Goal: Find specific page/section: Find specific page/section

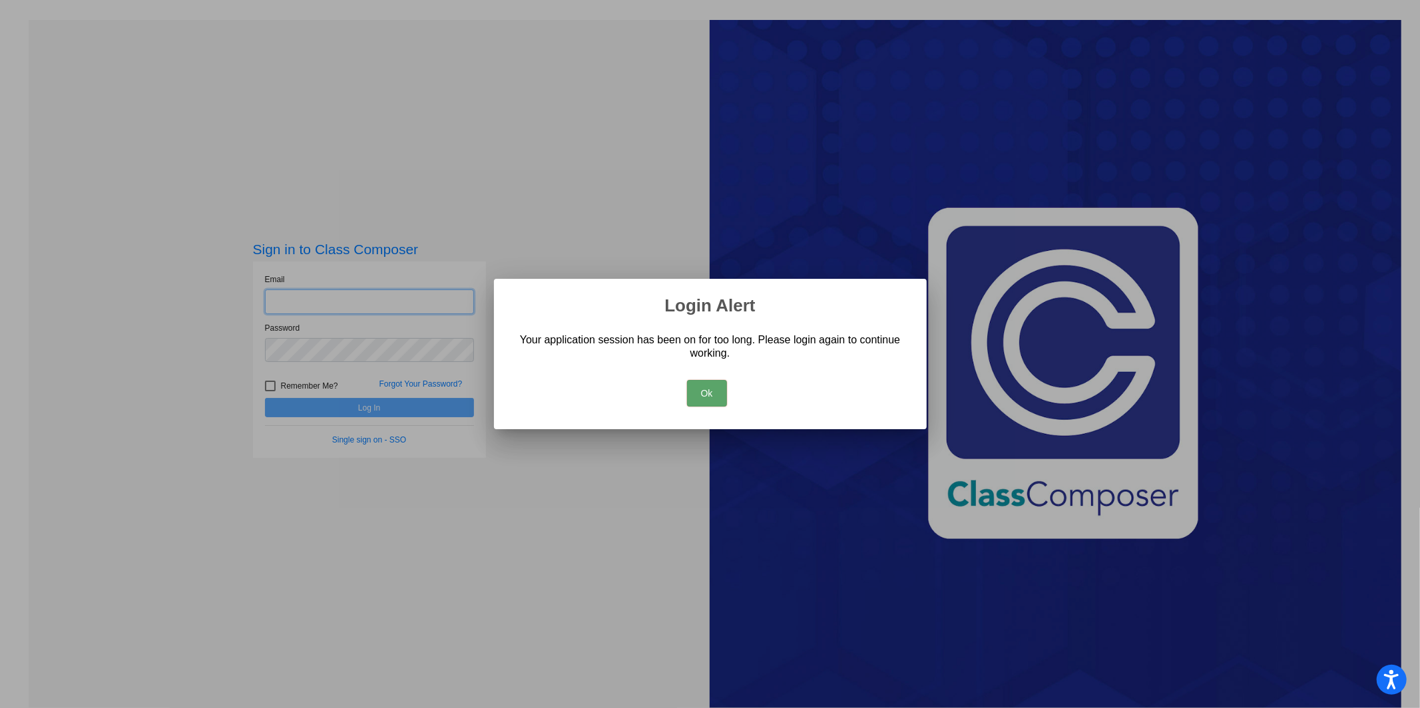
type input "elsiecathy.rodriguez@svusd.org"
click at [696, 399] on button "Ok" at bounding box center [707, 393] width 40 height 27
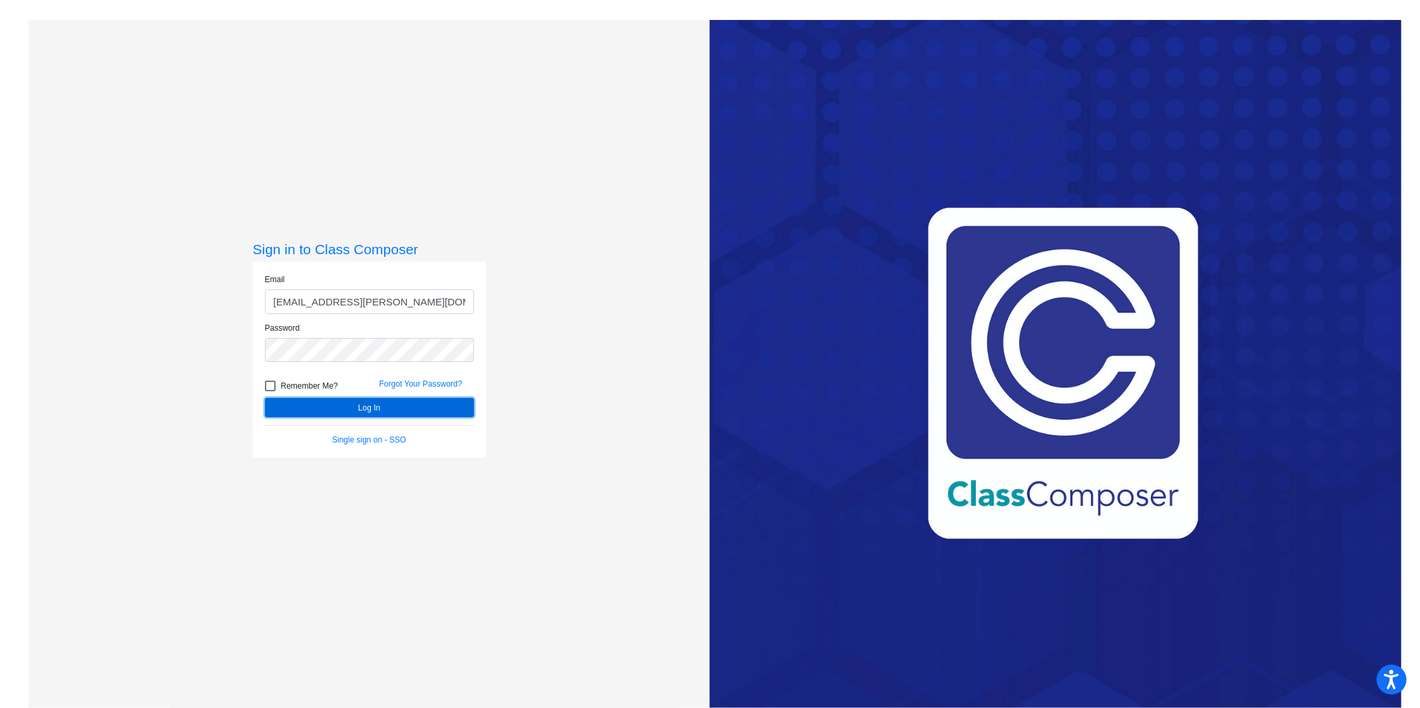
click at [389, 402] on button "Log In" at bounding box center [369, 407] width 209 height 19
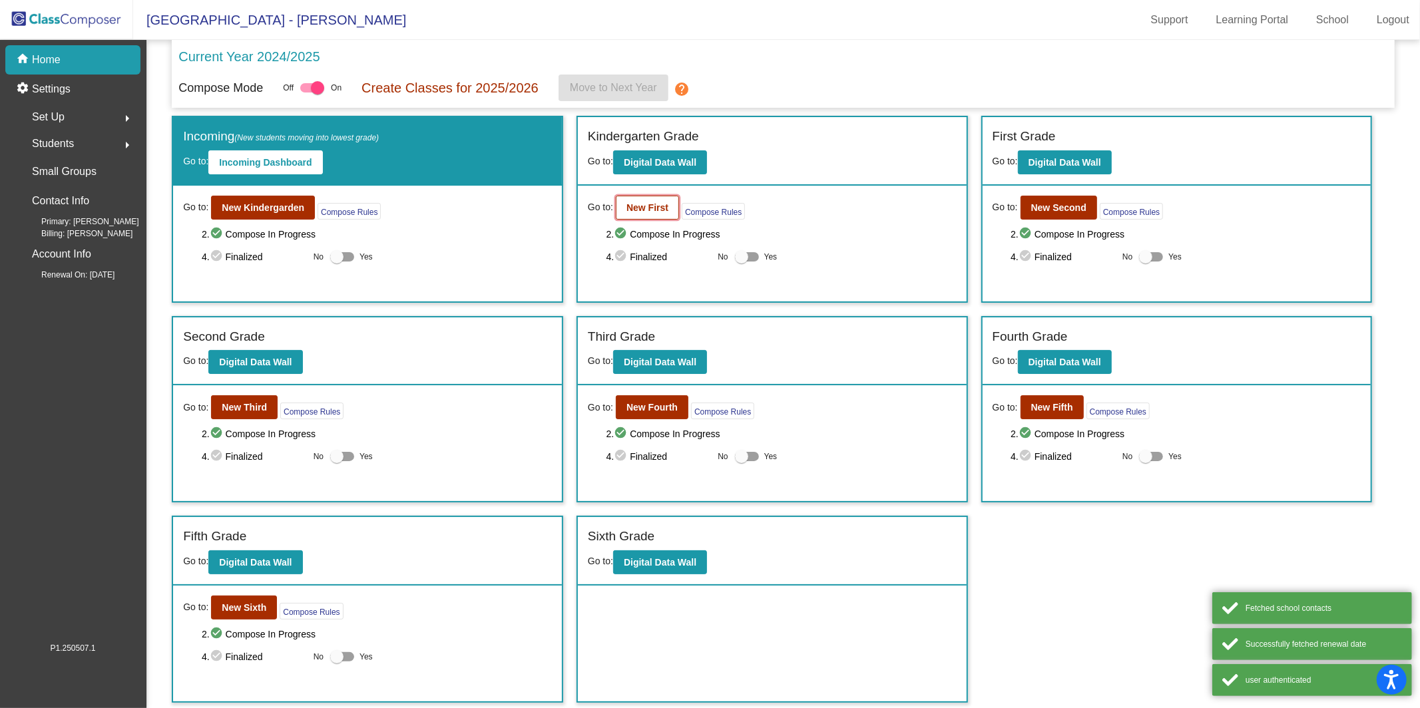
click at [648, 211] on b "New First" at bounding box center [648, 207] width 42 height 11
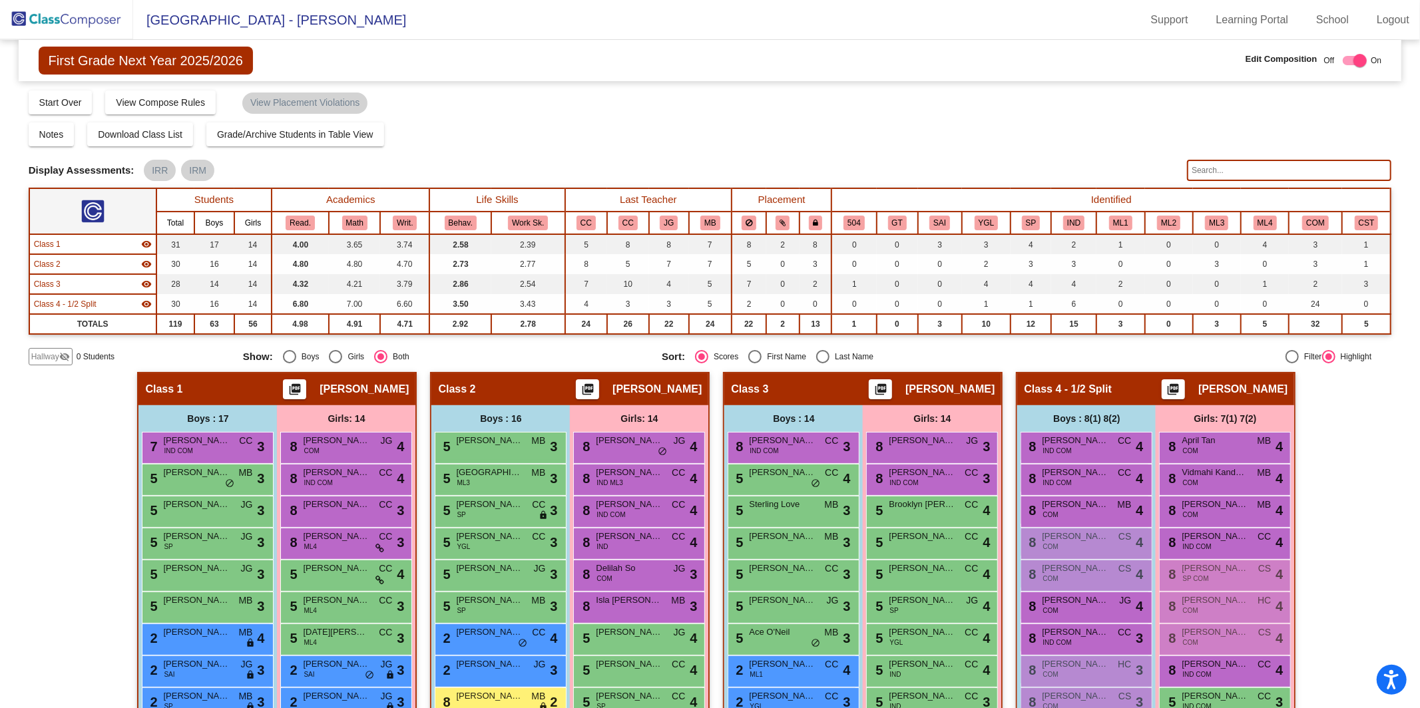
click at [1228, 168] on input "text" at bounding box center [1289, 170] width 204 height 21
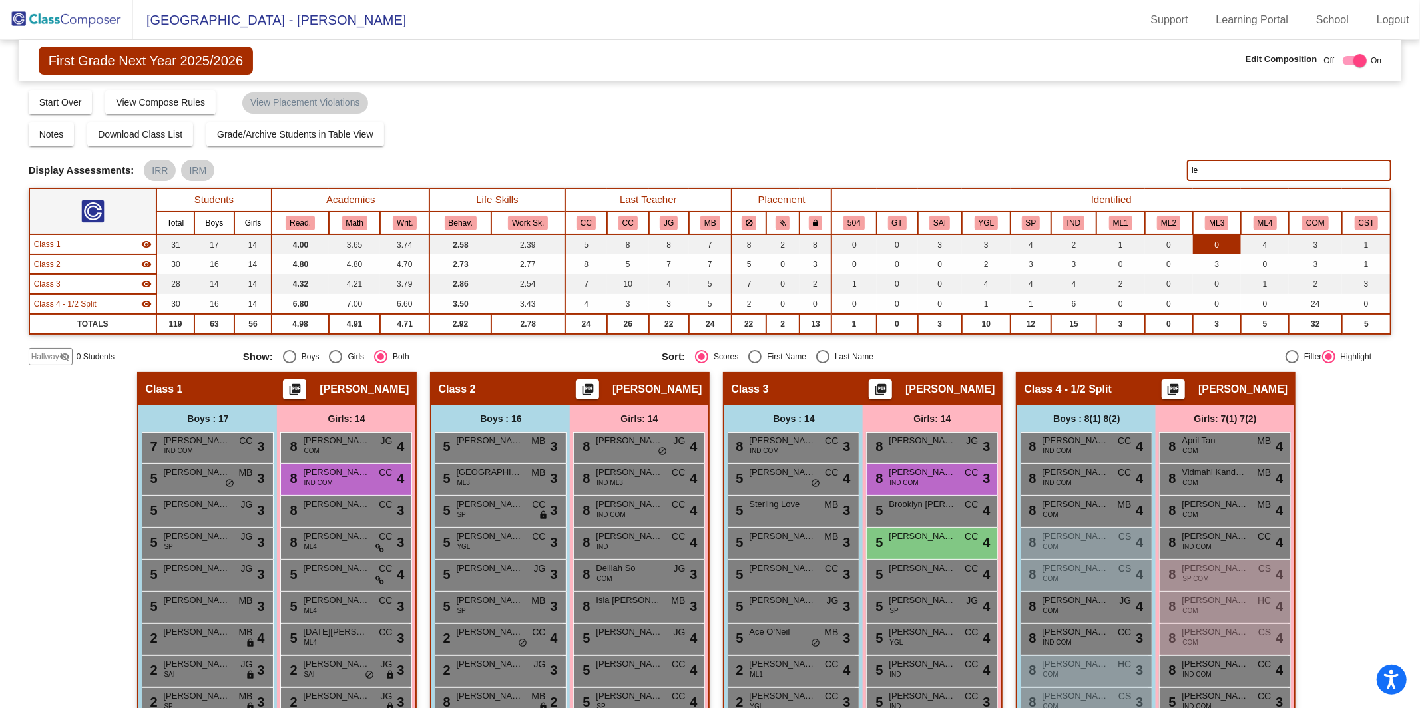
type input "l"
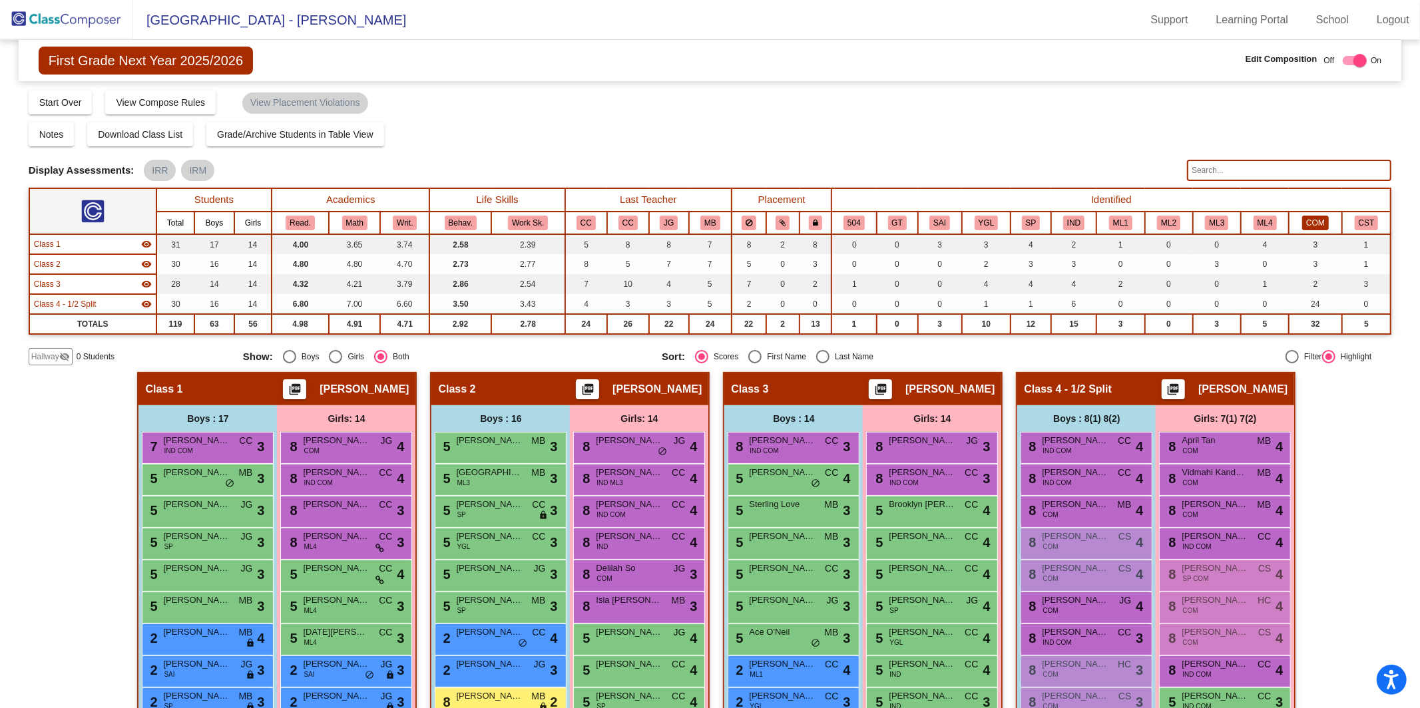
click at [1310, 220] on button "COM" at bounding box center [1315, 223] width 27 height 15
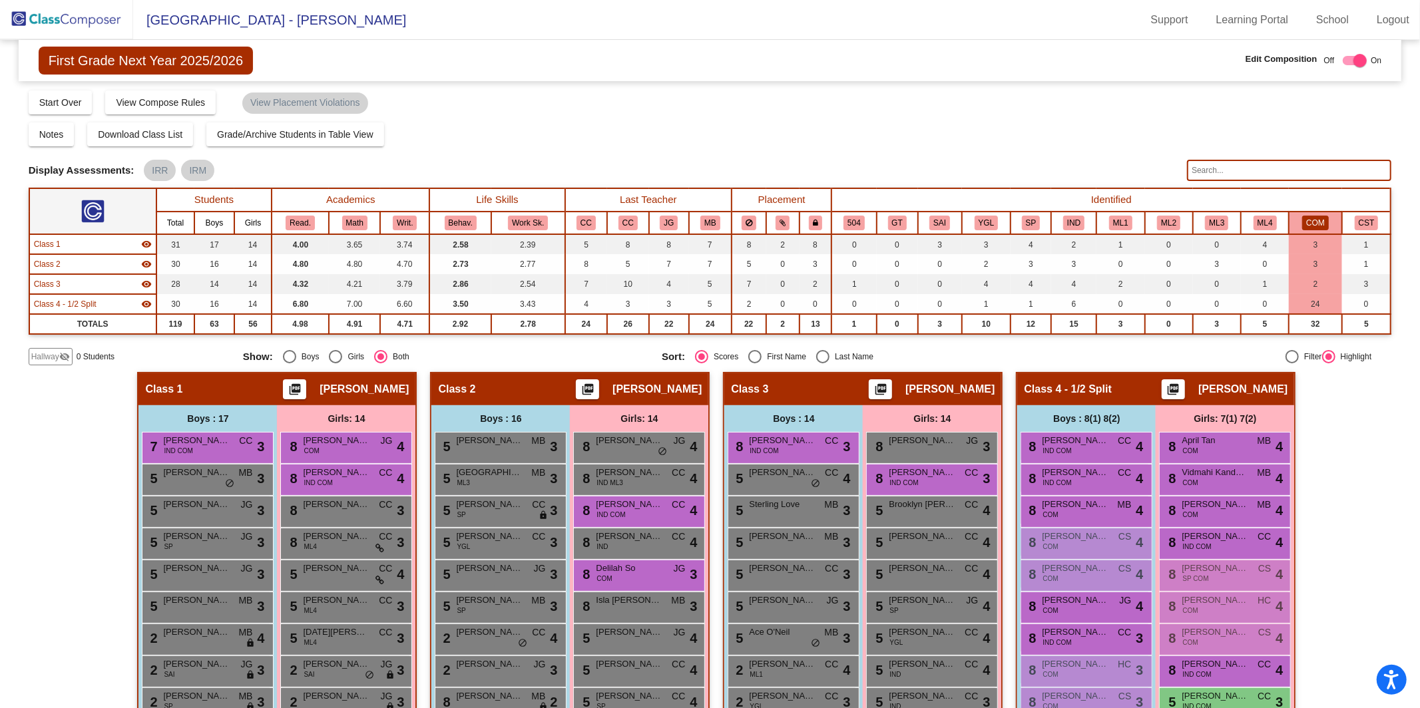
click at [1308, 219] on button "COM" at bounding box center [1315, 223] width 27 height 15
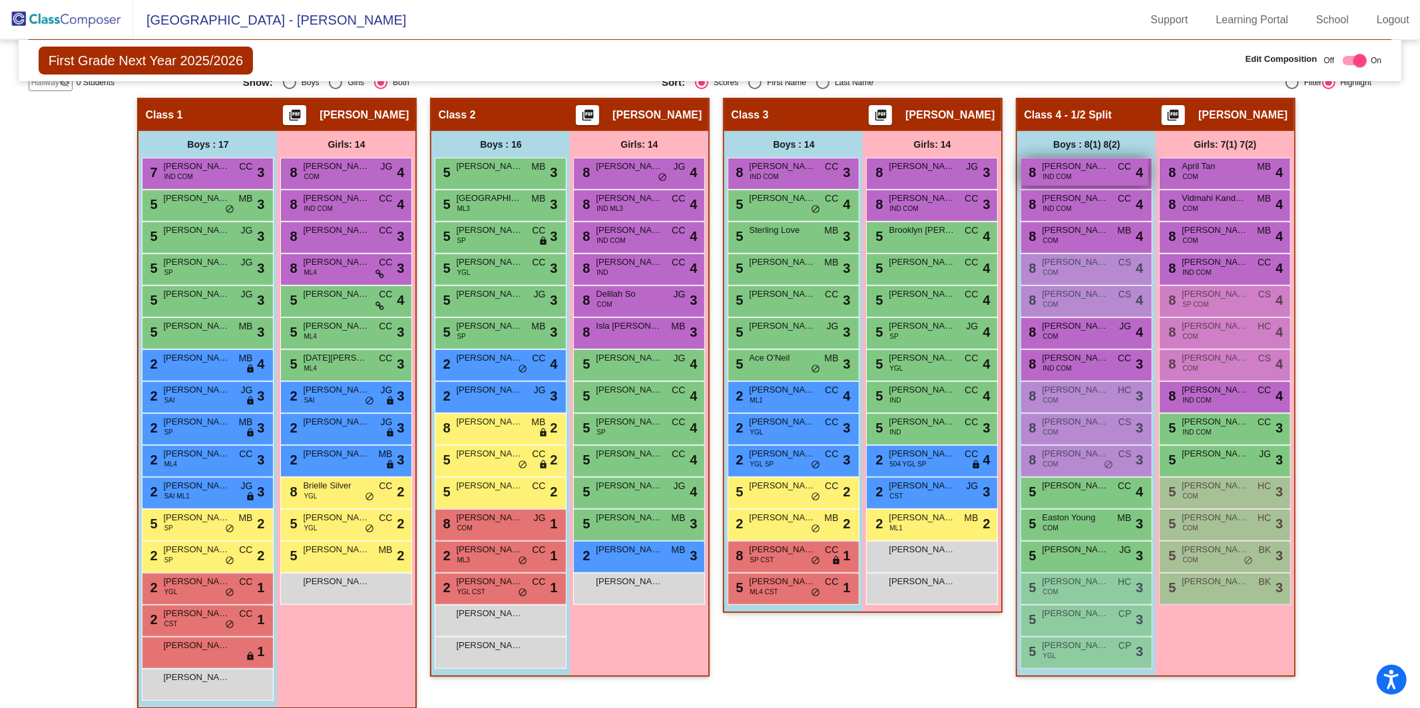
scroll to position [284, 0]
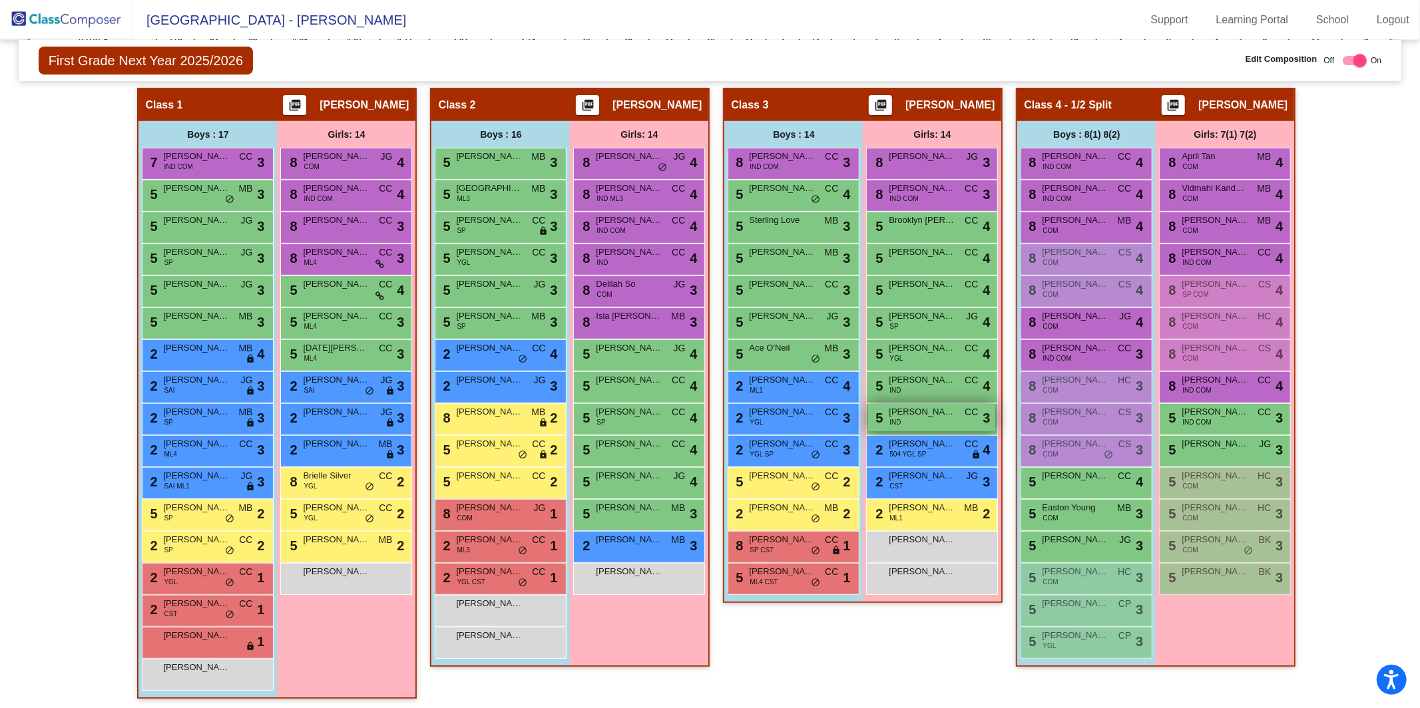
click at [902, 414] on span "Violet Lam" at bounding box center [922, 412] width 67 height 13
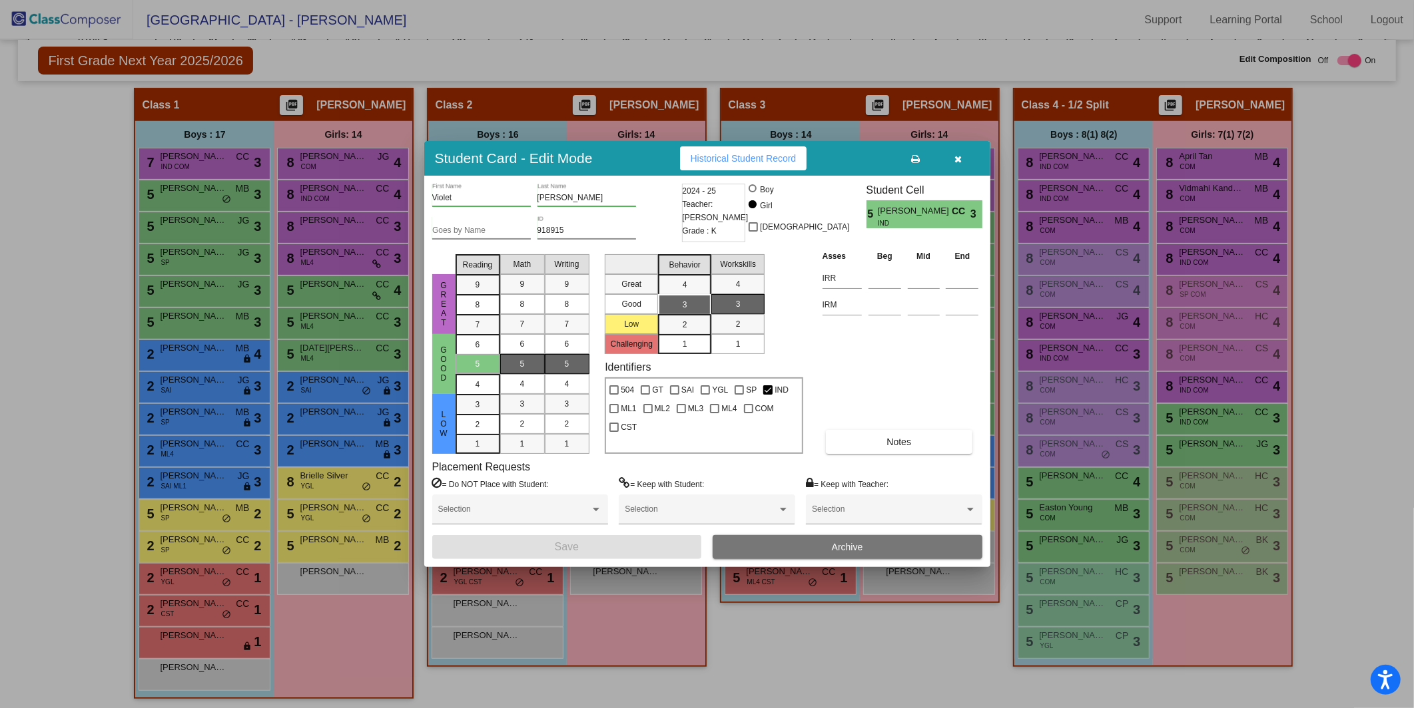
click at [953, 157] on button "button" at bounding box center [958, 158] width 43 height 24
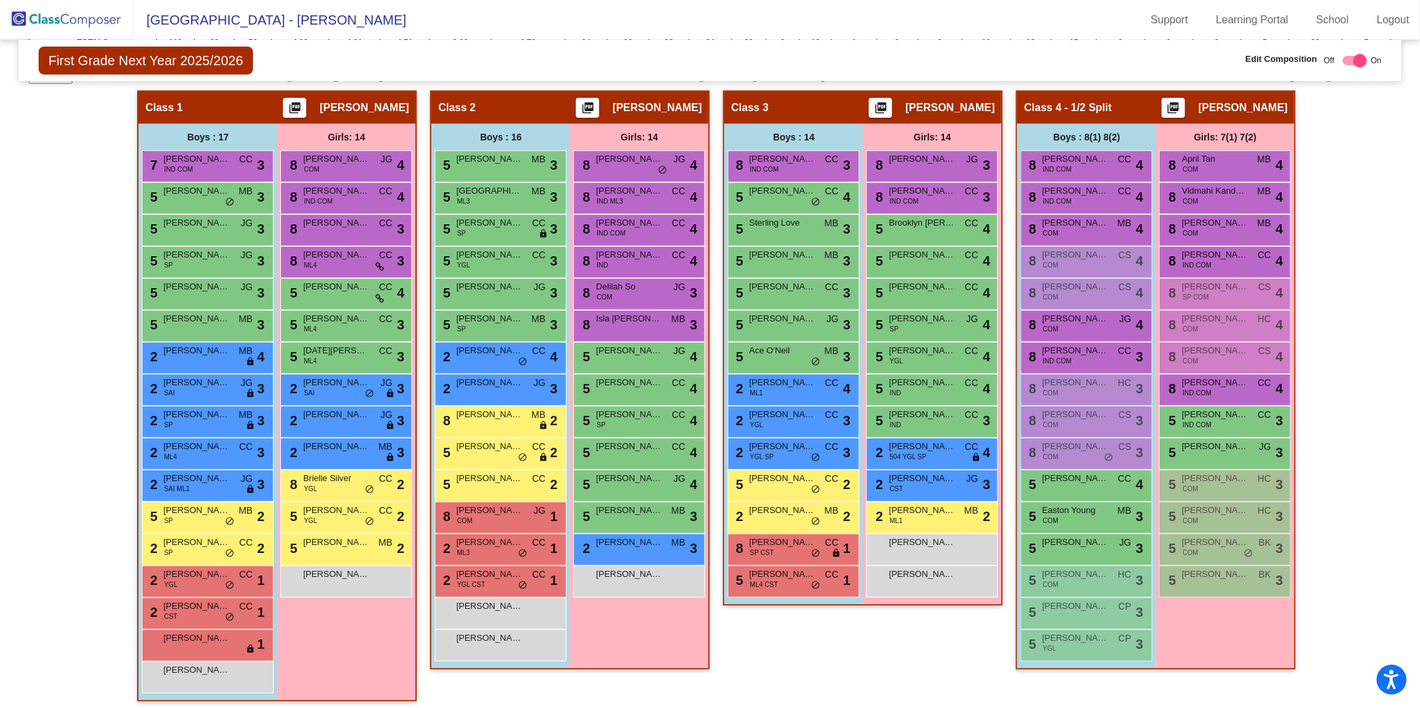
scroll to position [278, 0]
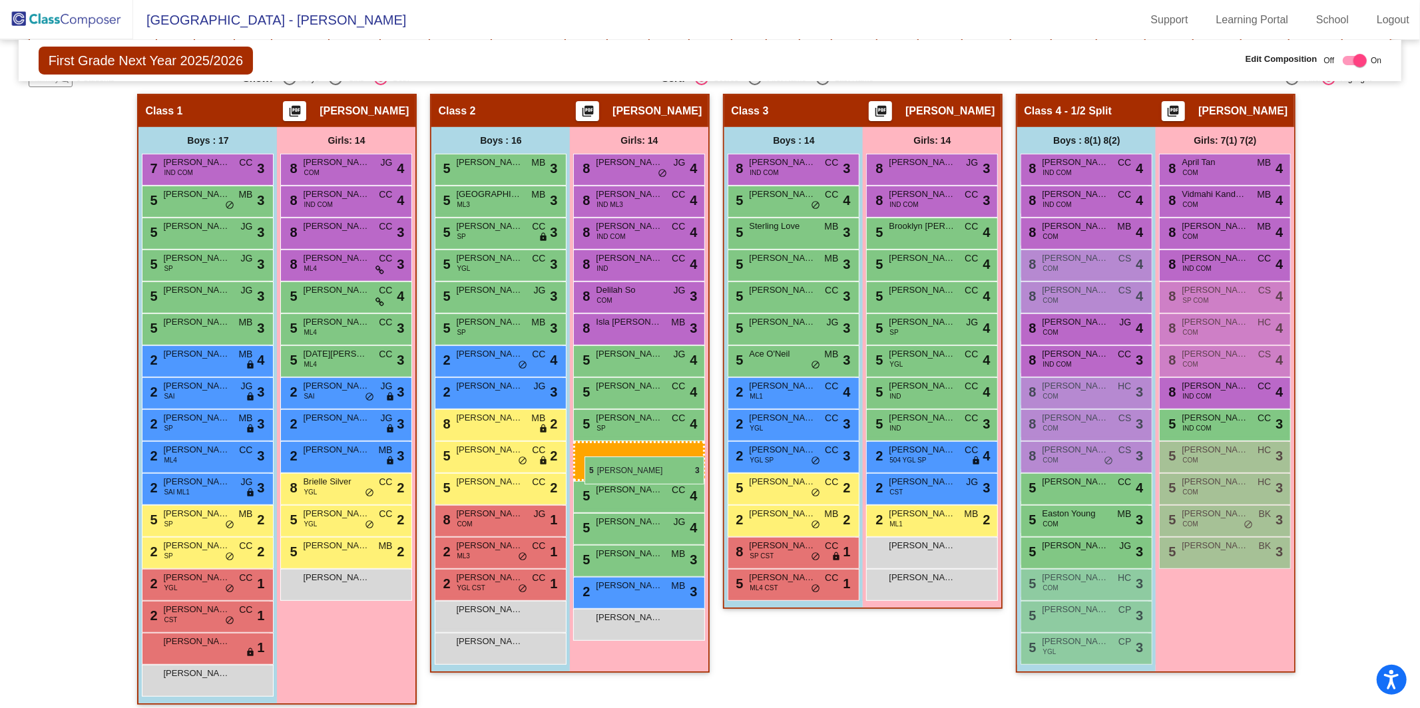
drag, startPoint x: 1227, startPoint y: 453, endPoint x: 585, endPoint y: 456, distance: 642.6
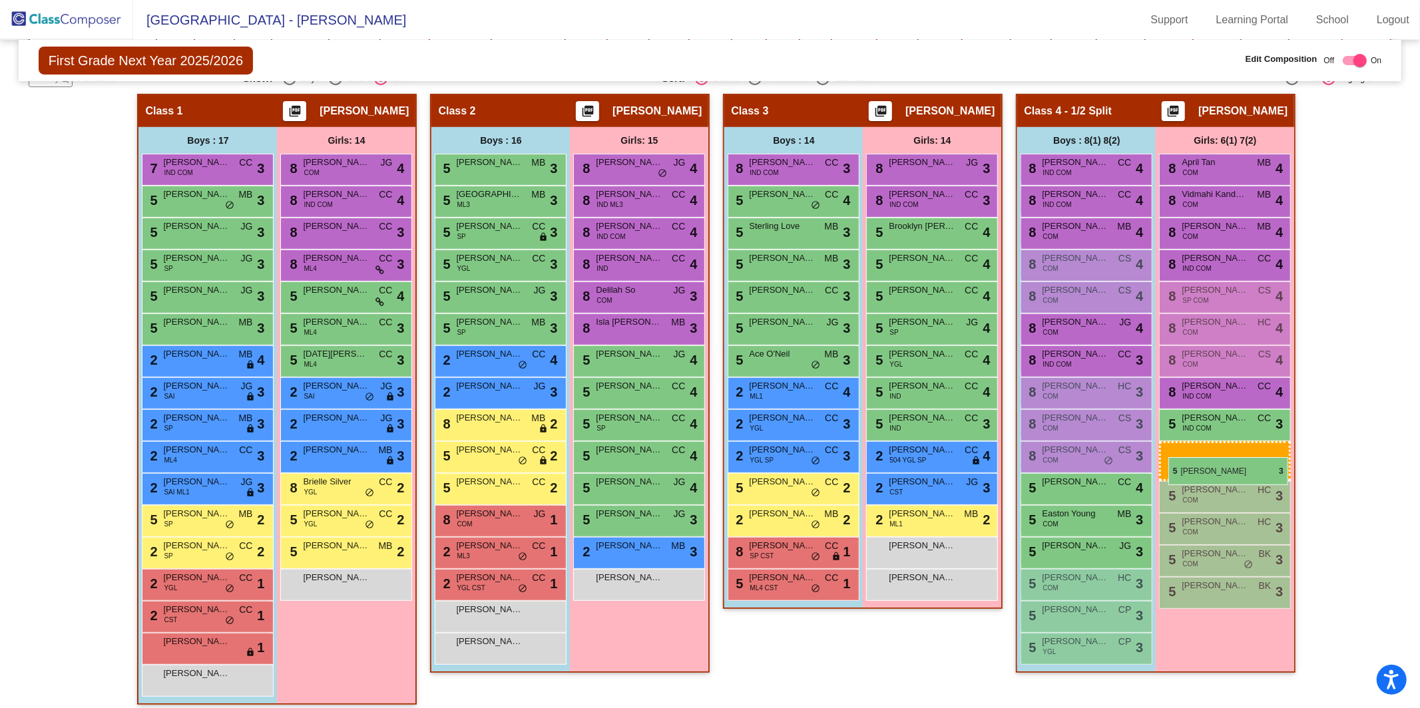
drag, startPoint x: 634, startPoint y: 524, endPoint x: 1169, endPoint y: 457, distance: 538.8
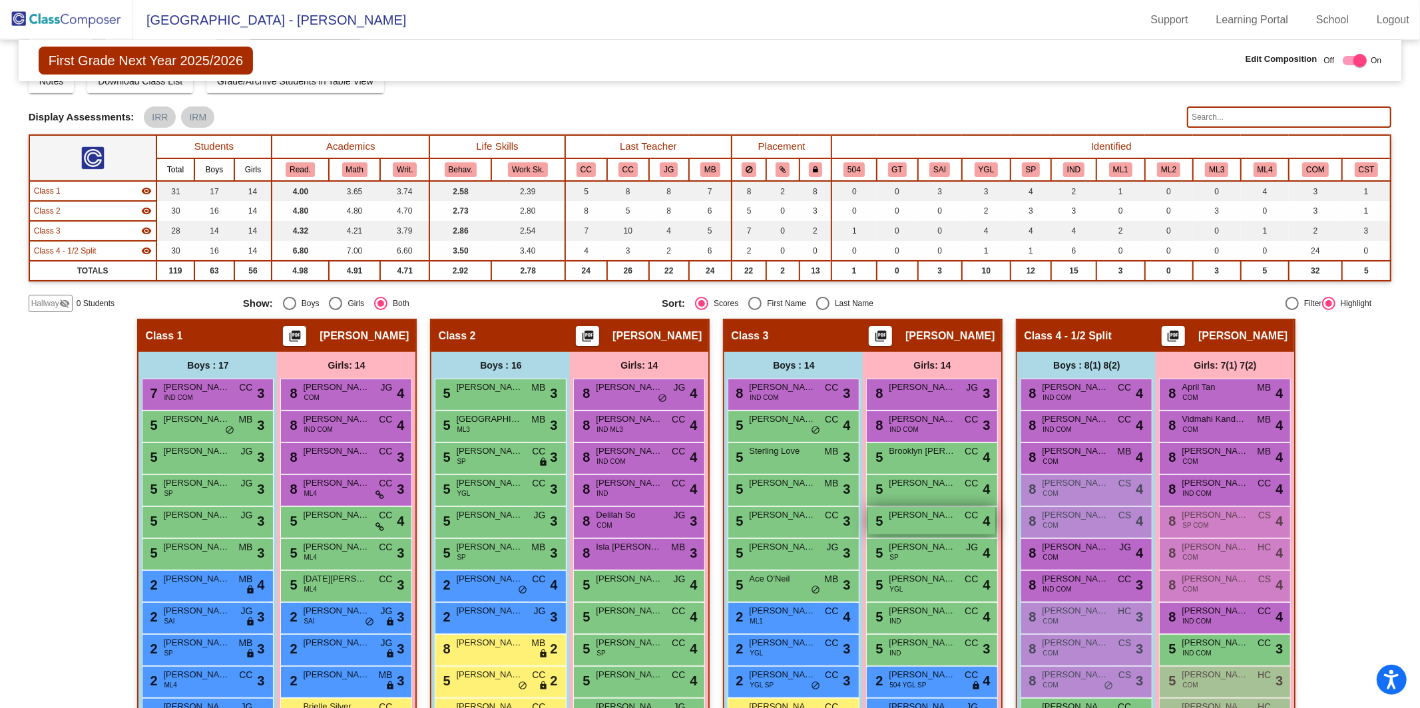
scroll to position [45, 0]
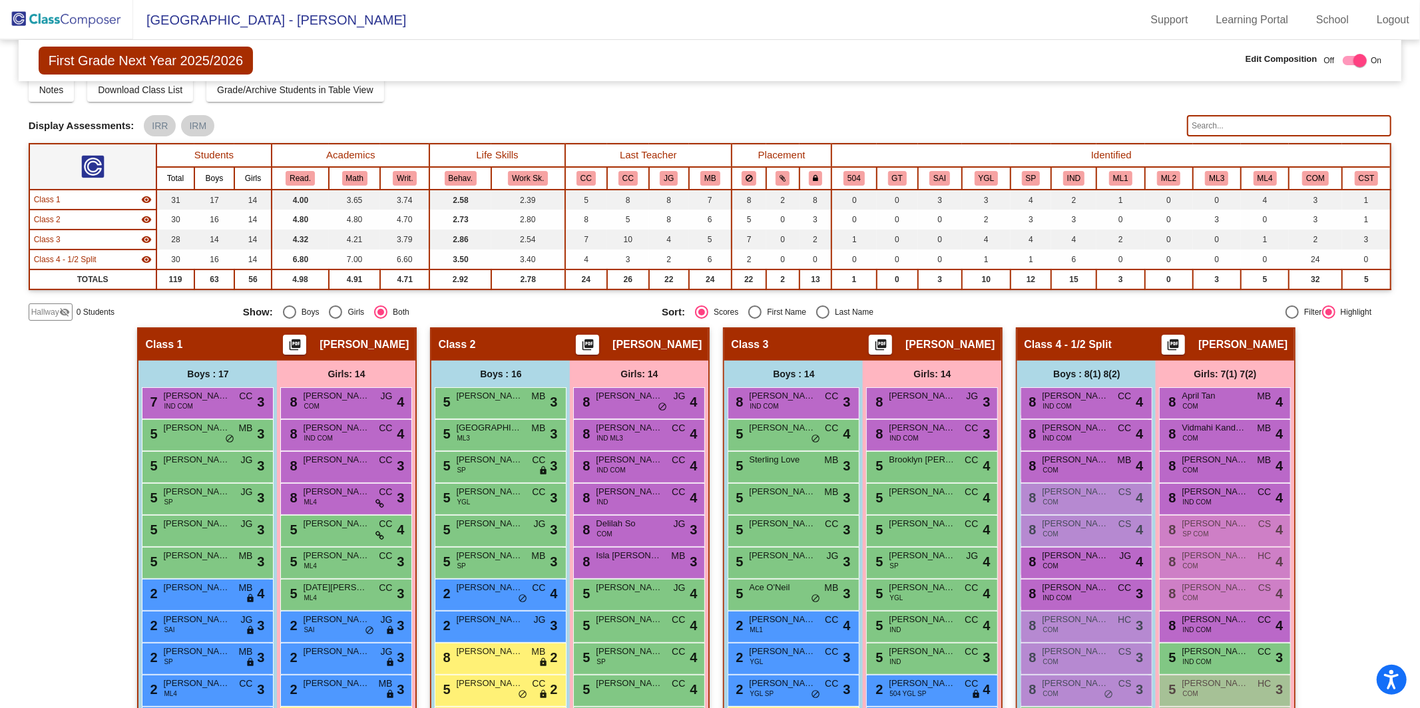
click at [1253, 127] on input "text" at bounding box center [1289, 125] width 204 height 21
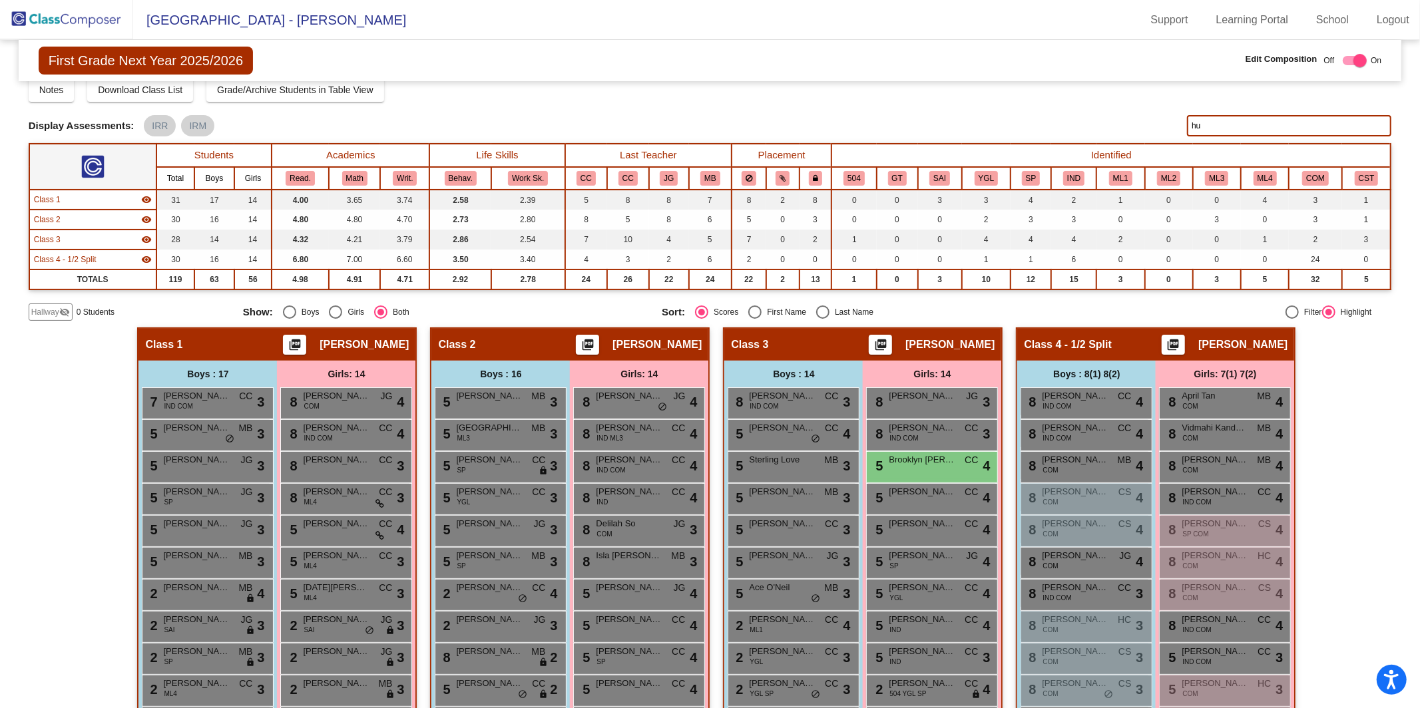
type input "h"
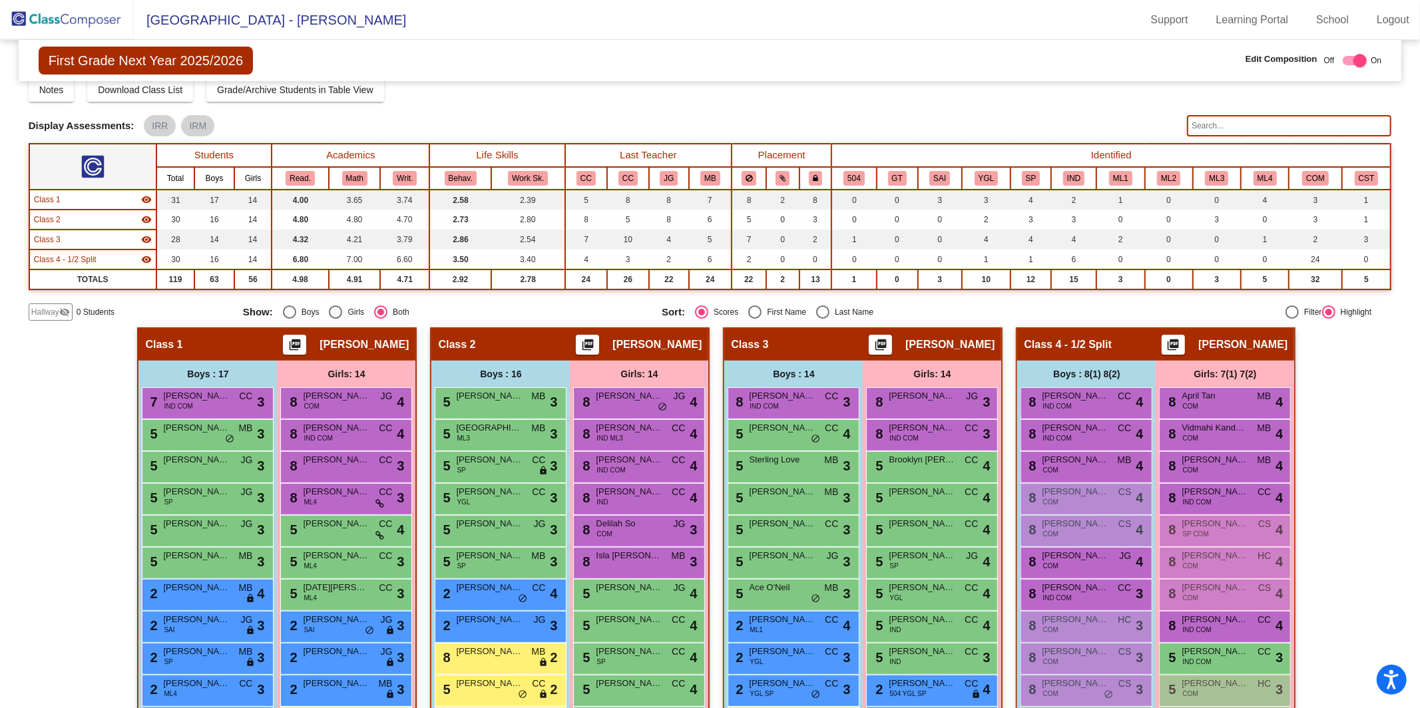
click at [49, 20] on img at bounding box center [66, 19] width 133 height 39
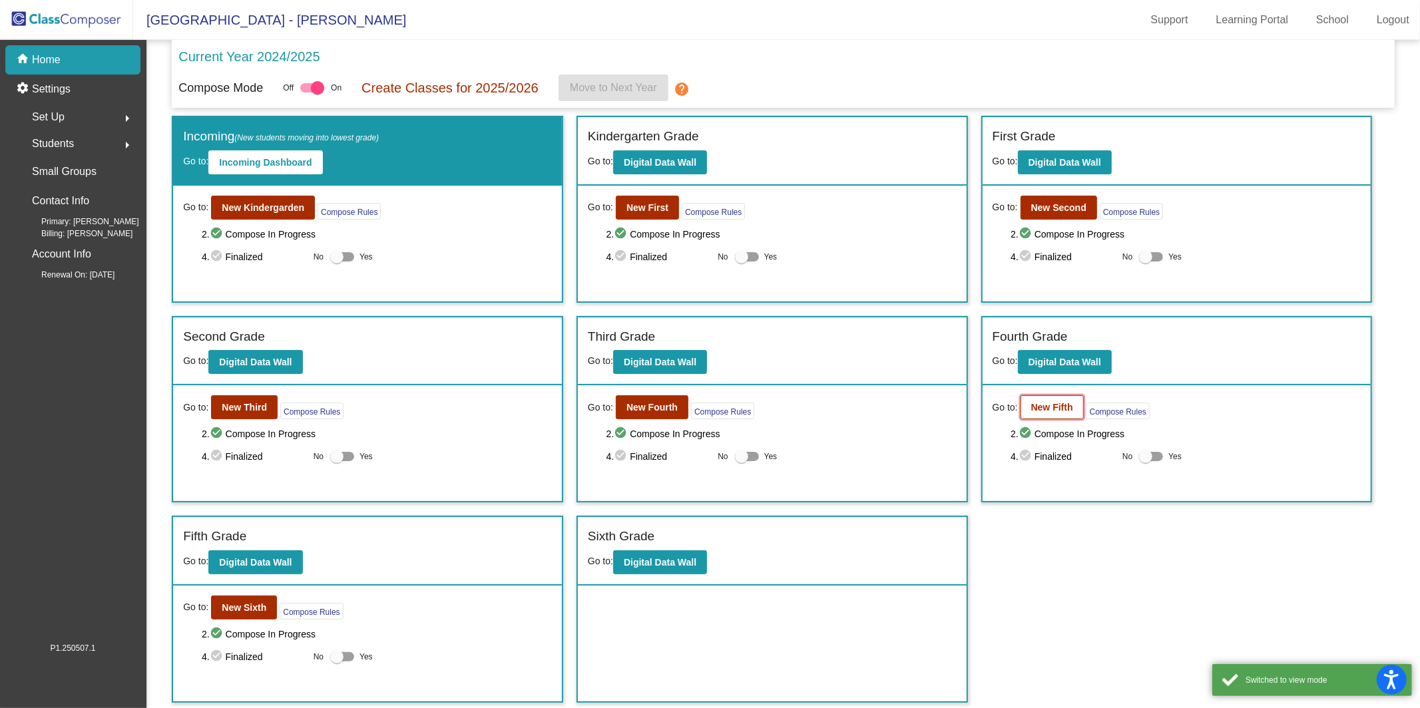
click at [1053, 402] on b "New Fifth" at bounding box center [1052, 407] width 42 height 11
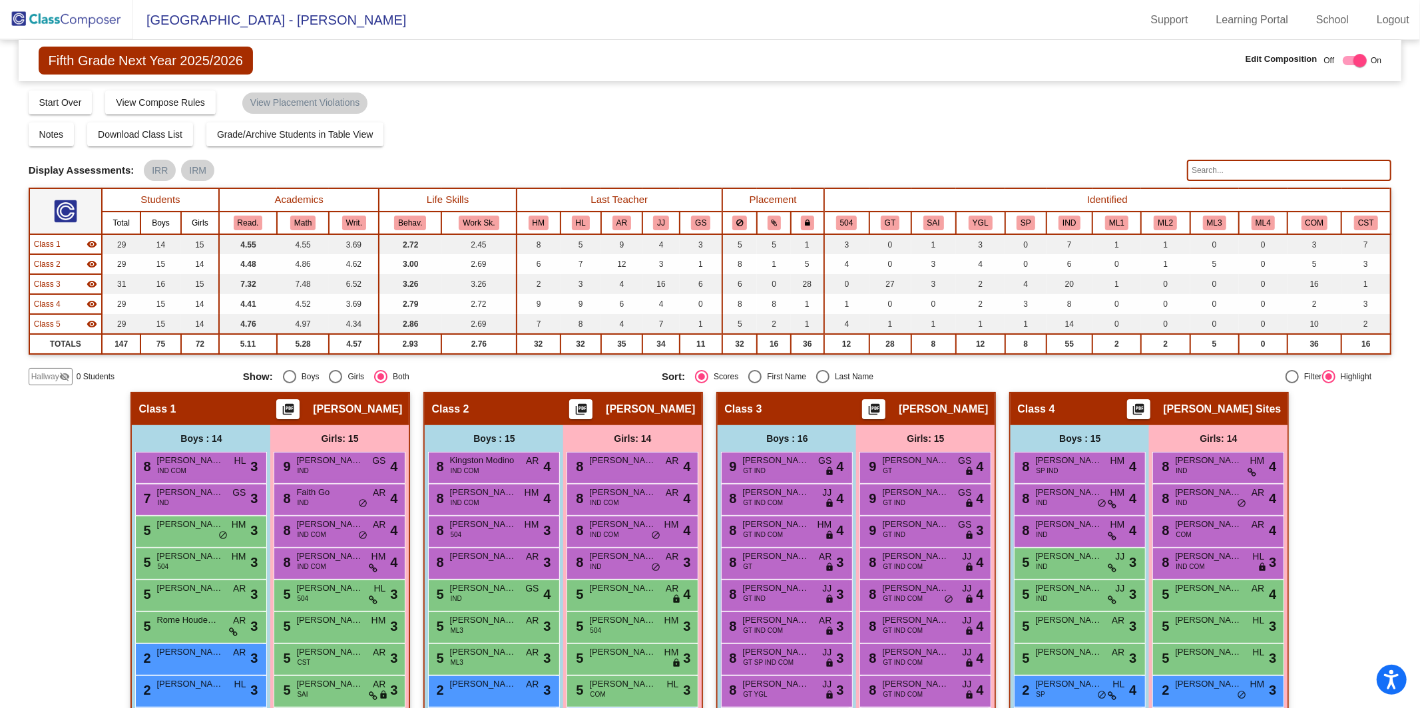
click at [1251, 174] on input "text" at bounding box center [1289, 170] width 204 height 21
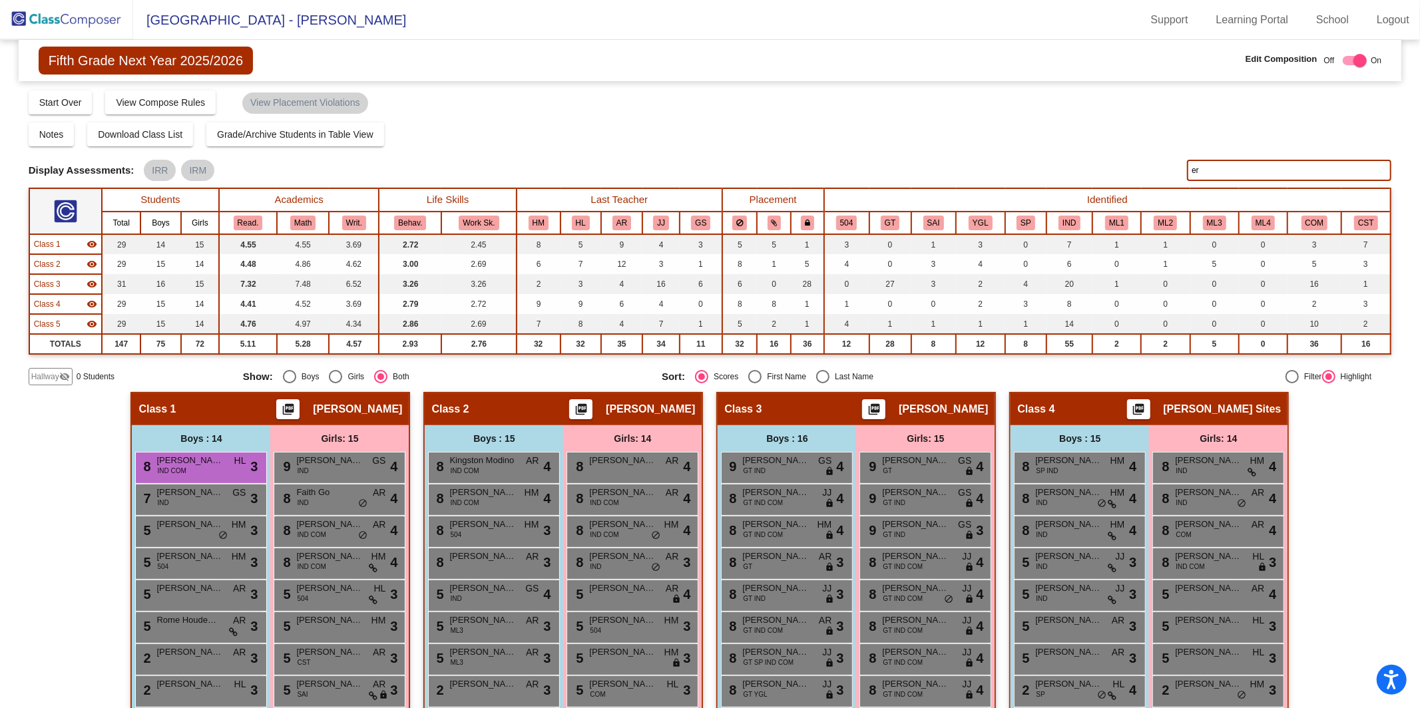
type input "e"
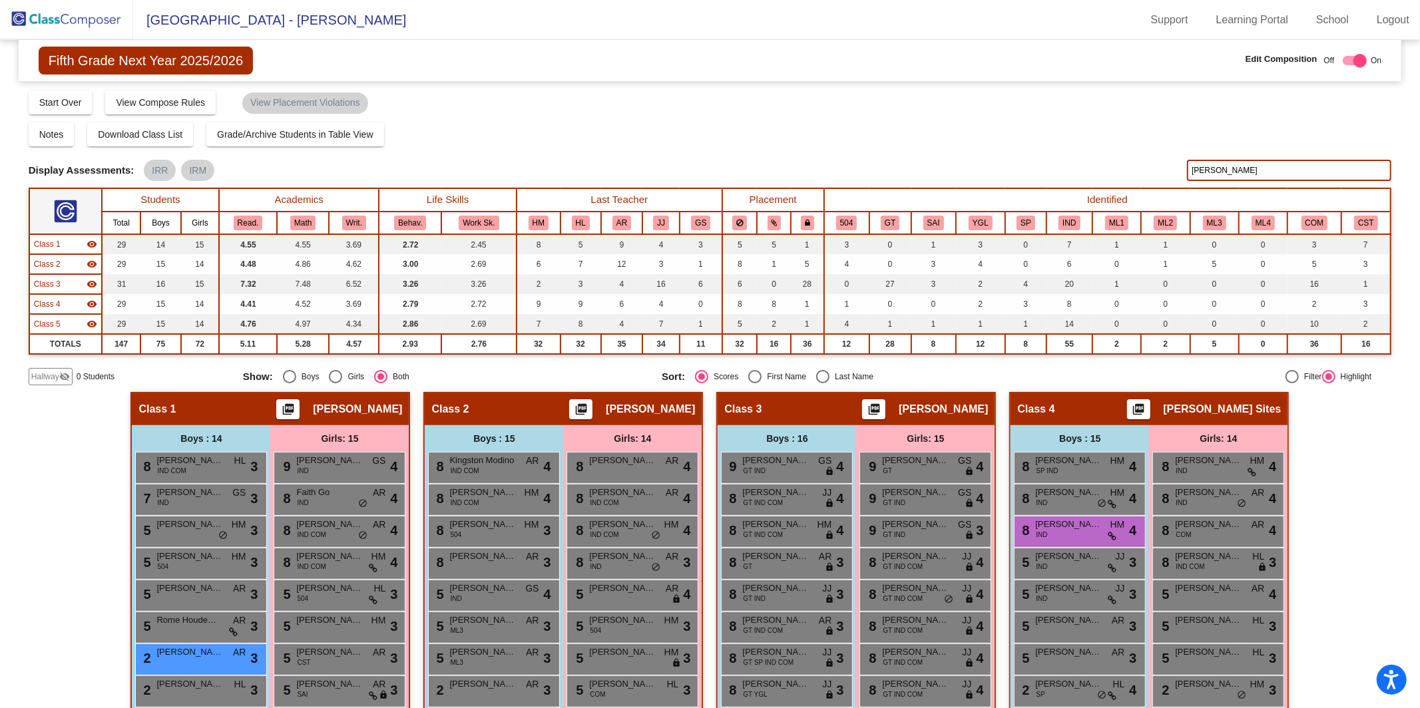
type input "connor"
click at [49, 25] on img at bounding box center [66, 19] width 133 height 39
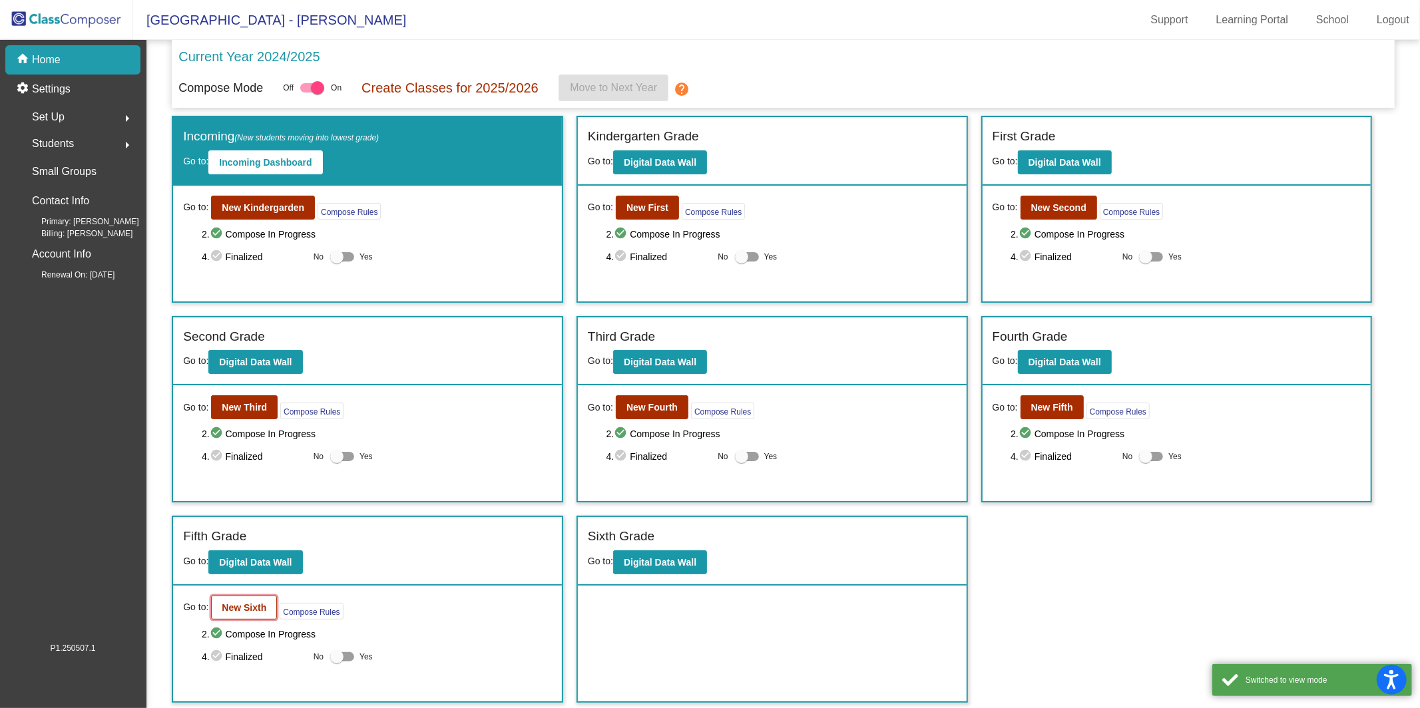
click at [233, 609] on b "New Sixth" at bounding box center [244, 608] width 45 height 11
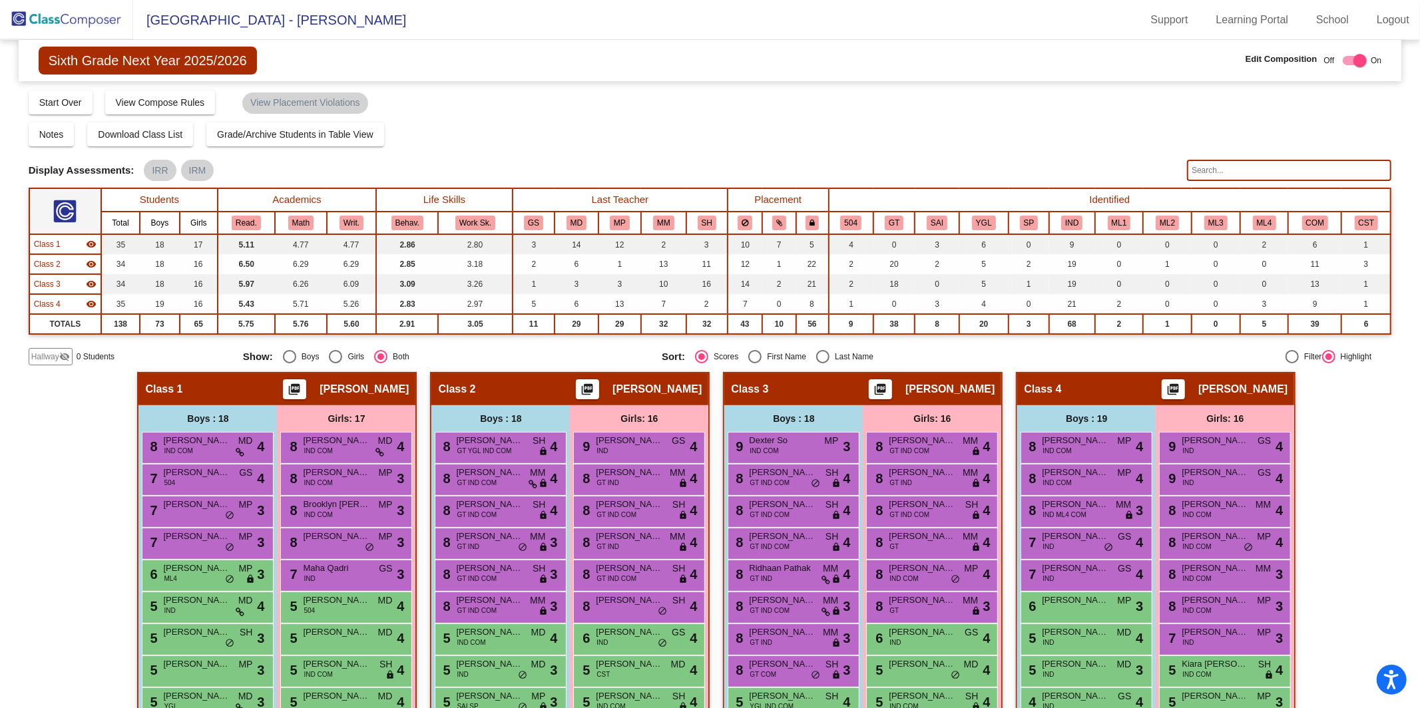
click at [1316, 168] on input "text" at bounding box center [1289, 170] width 204 height 21
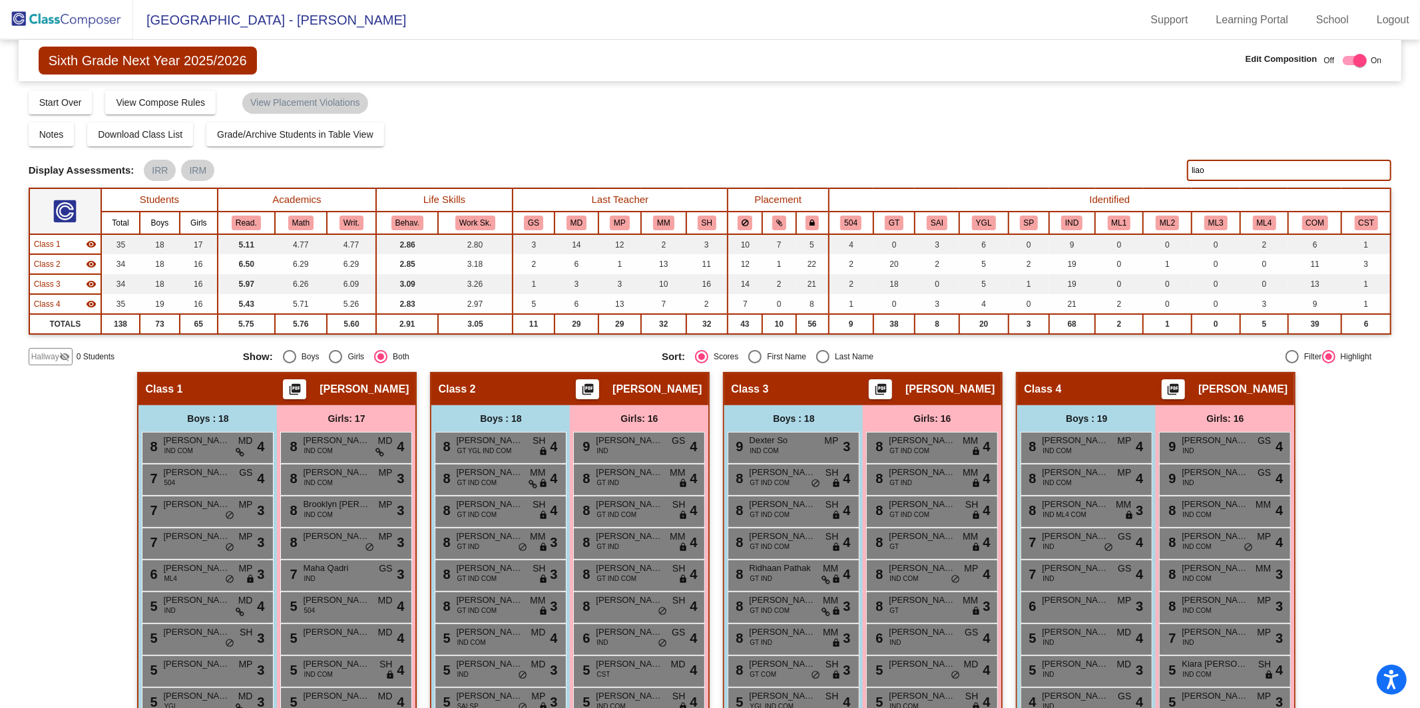
click at [1239, 170] on input "liao" at bounding box center [1289, 170] width 204 height 21
type input "l"
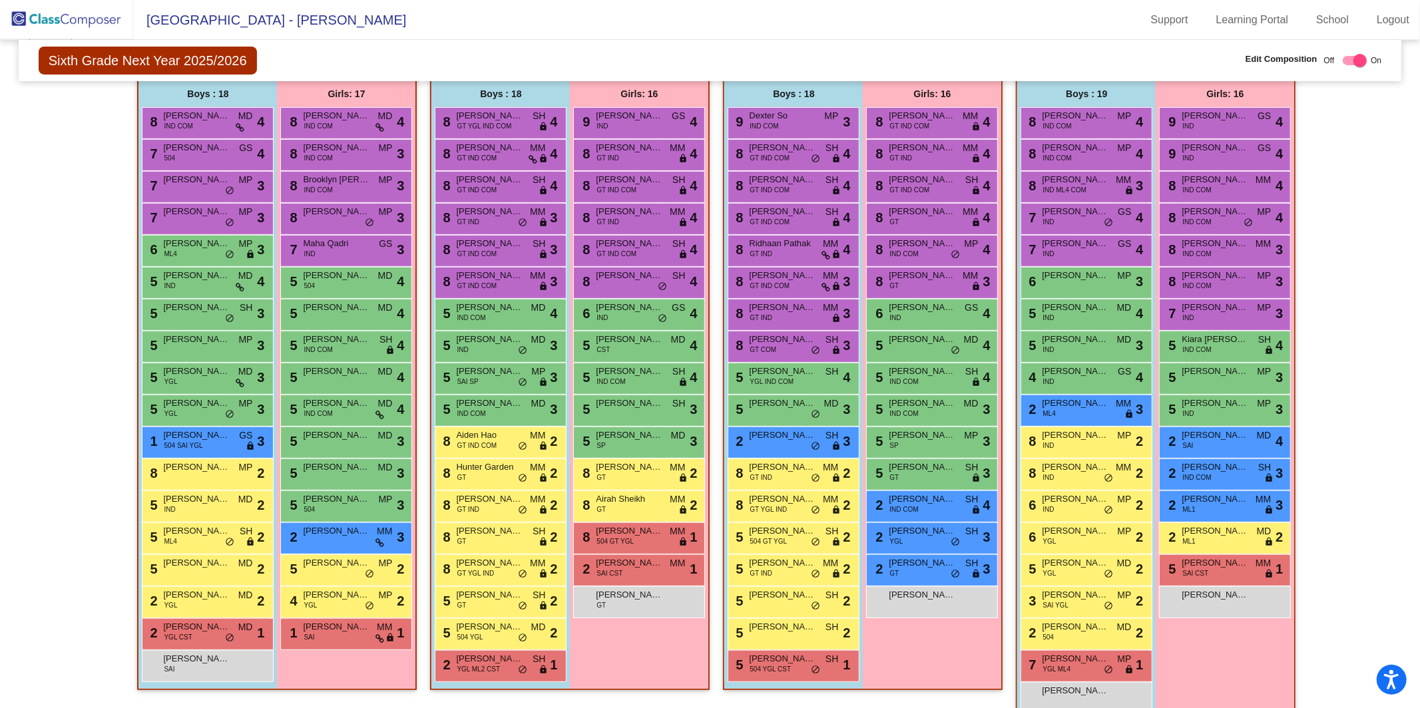
scroll to position [336, 0]
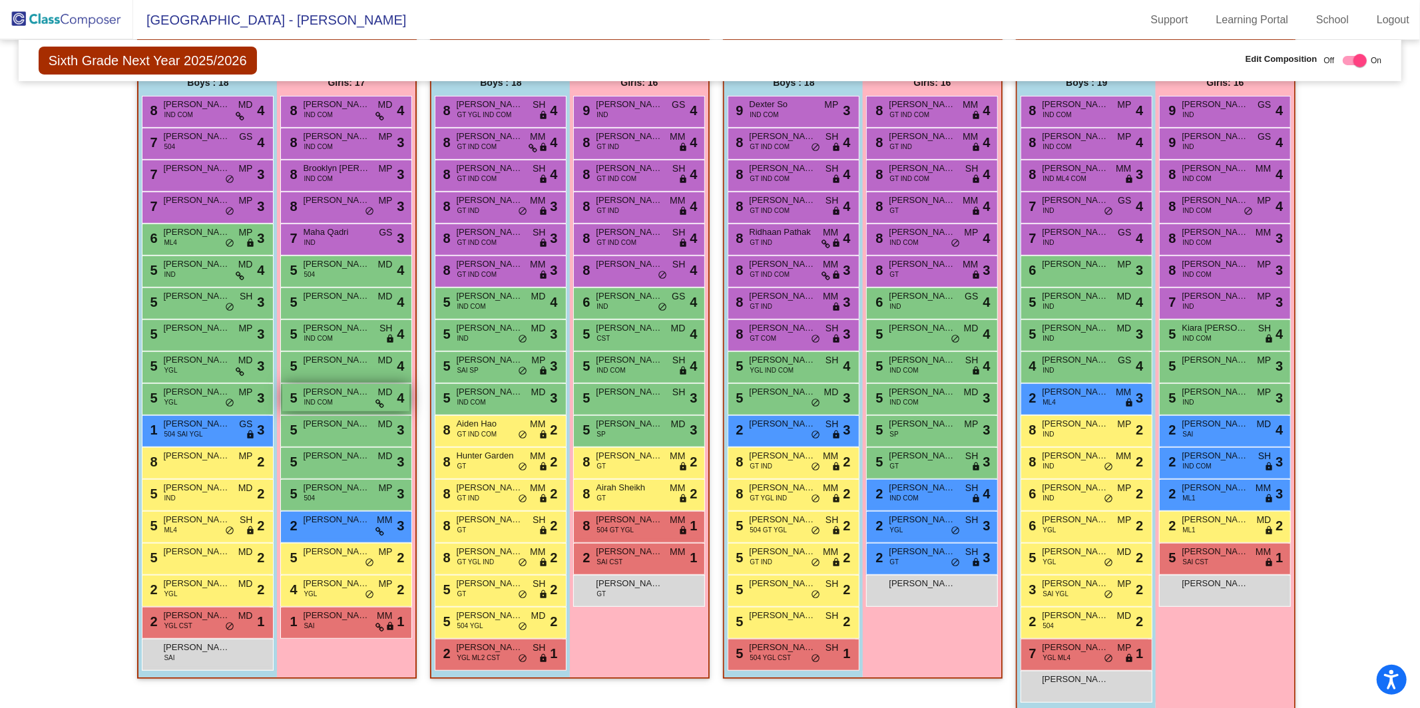
click at [294, 391] on span "5" at bounding box center [291, 398] width 11 height 15
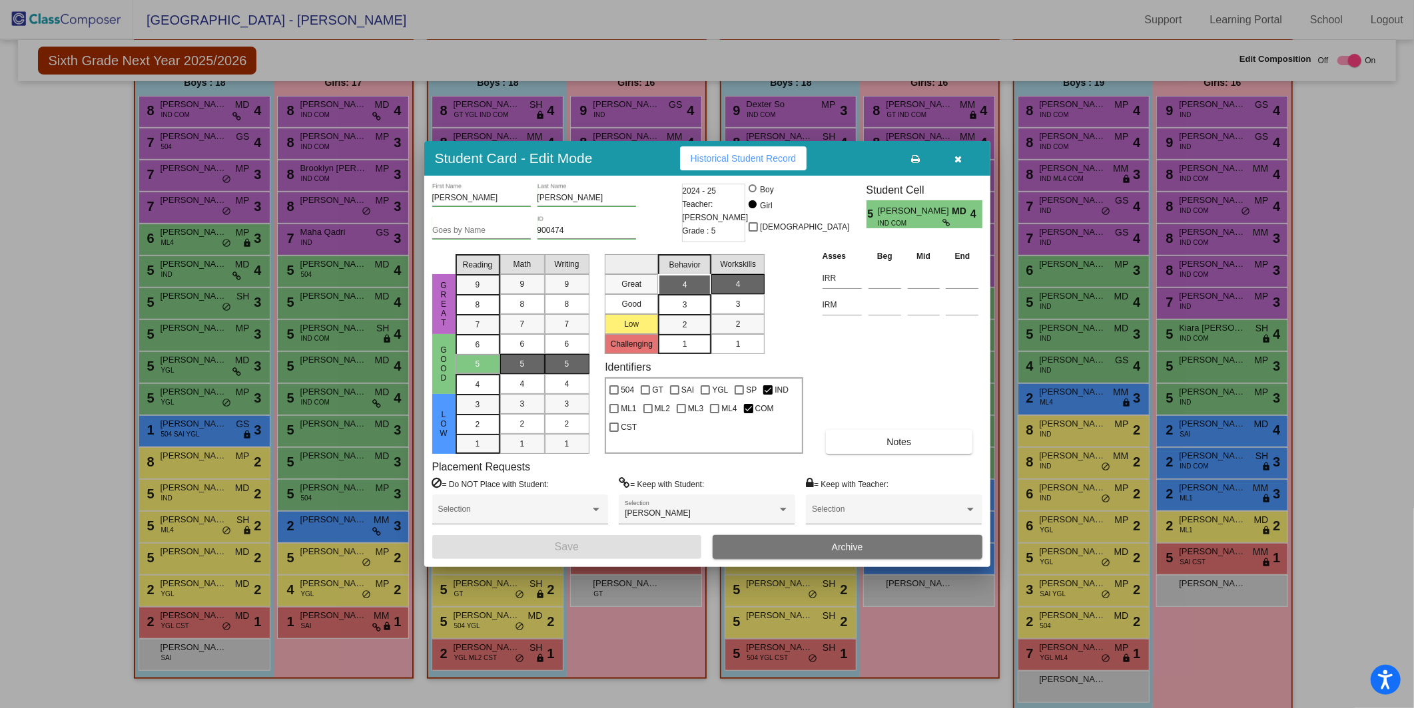
click at [963, 158] on button "button" at bounding box center [958, 158] width 43 height 24
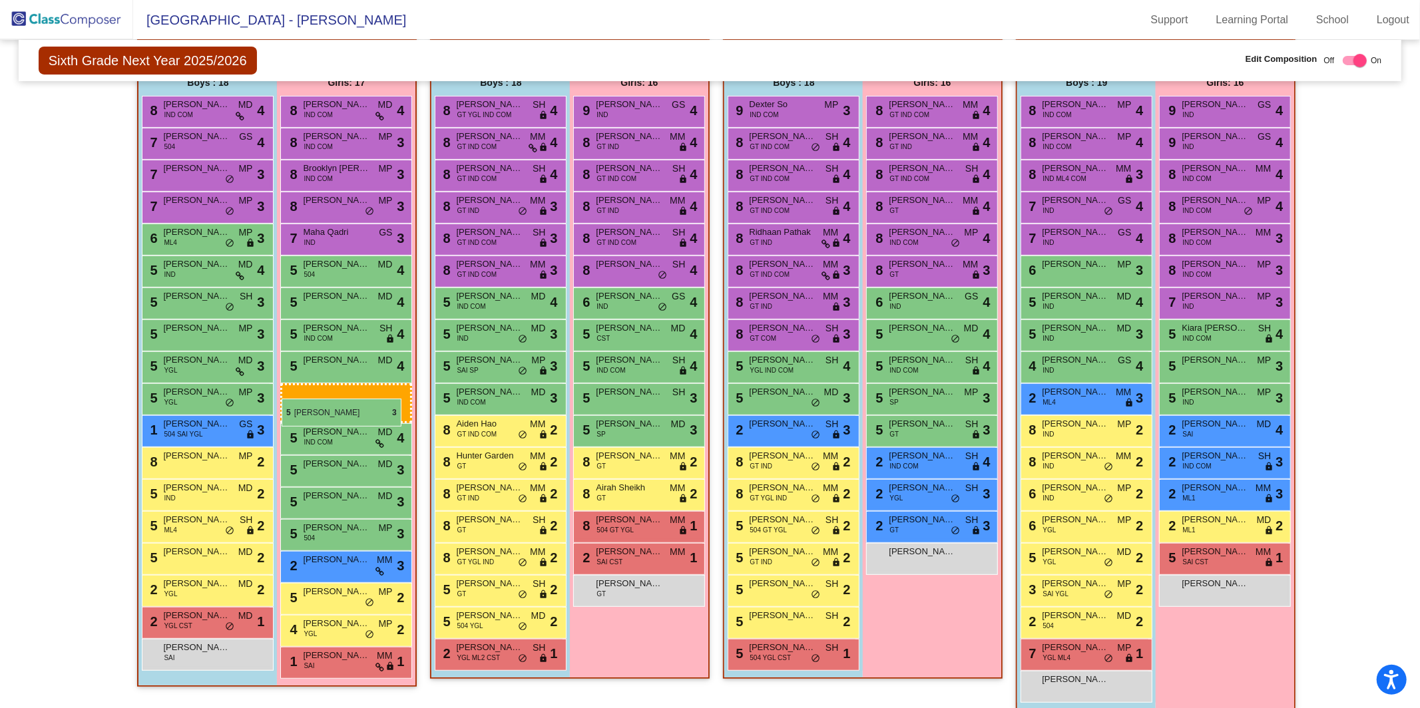
drag, startPoint x: 771, startPoint y: 412, endPoint x: 282, endPoint y: 399, distance: 489.6
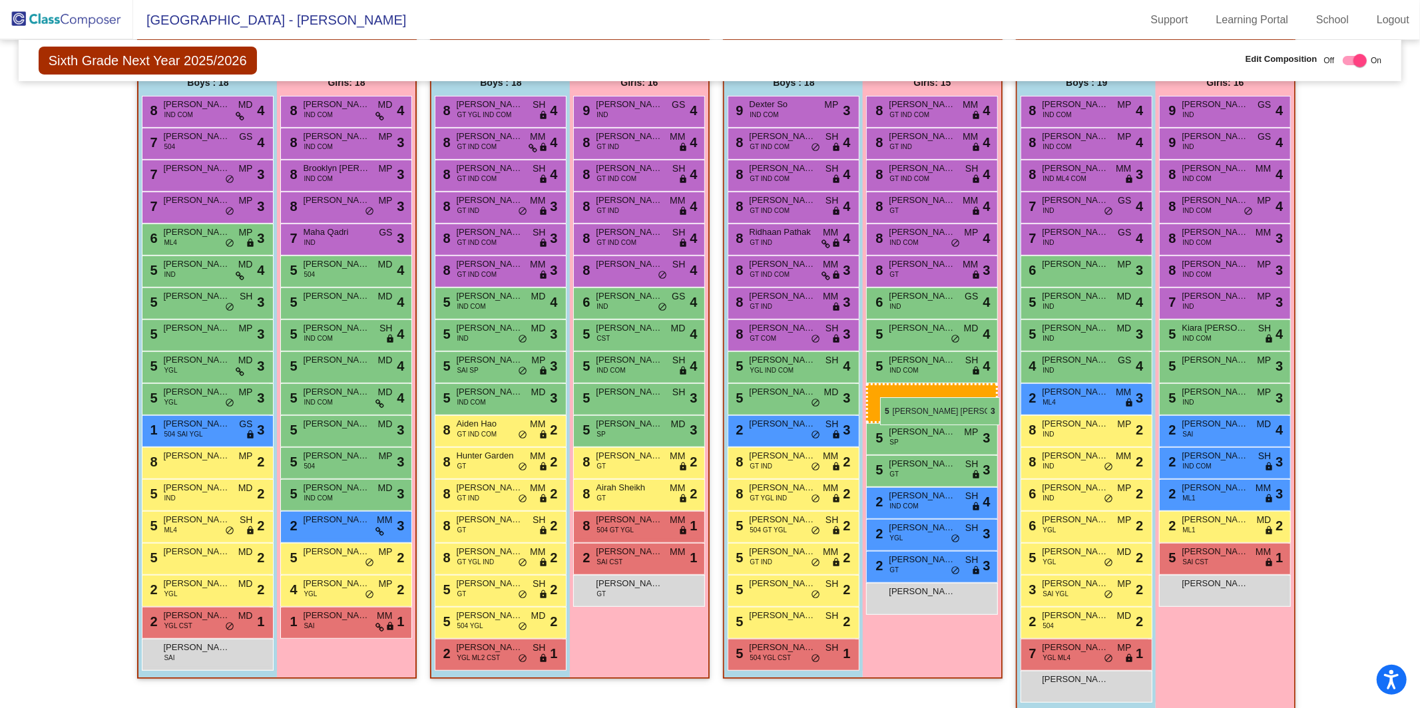
drag, startPoint x: 305, startPoint y: 425, endPoint x: 880, endPoint y: 398, distance: 576.0
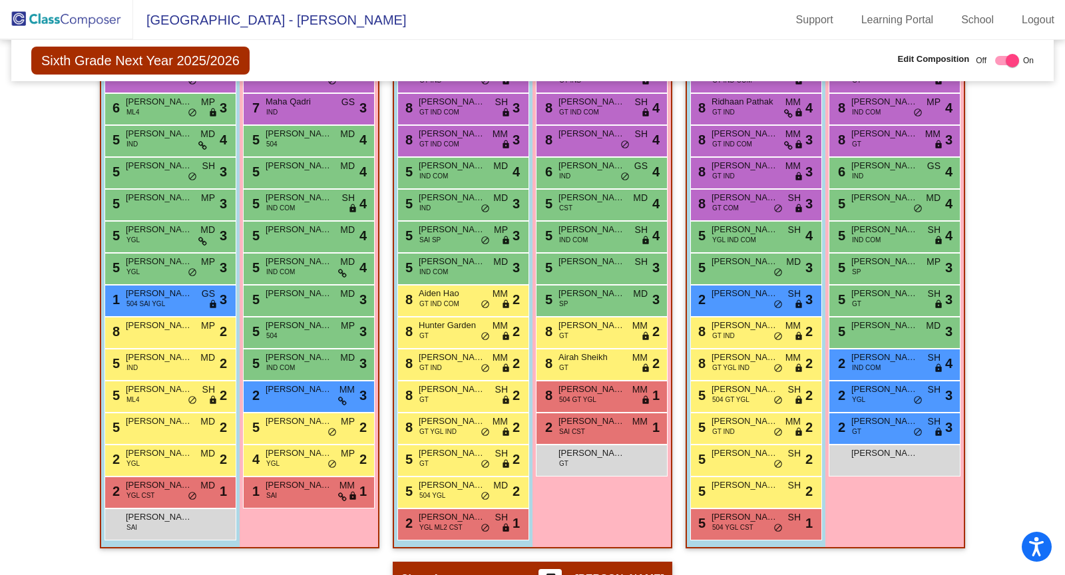
scroll to position [0, 0]
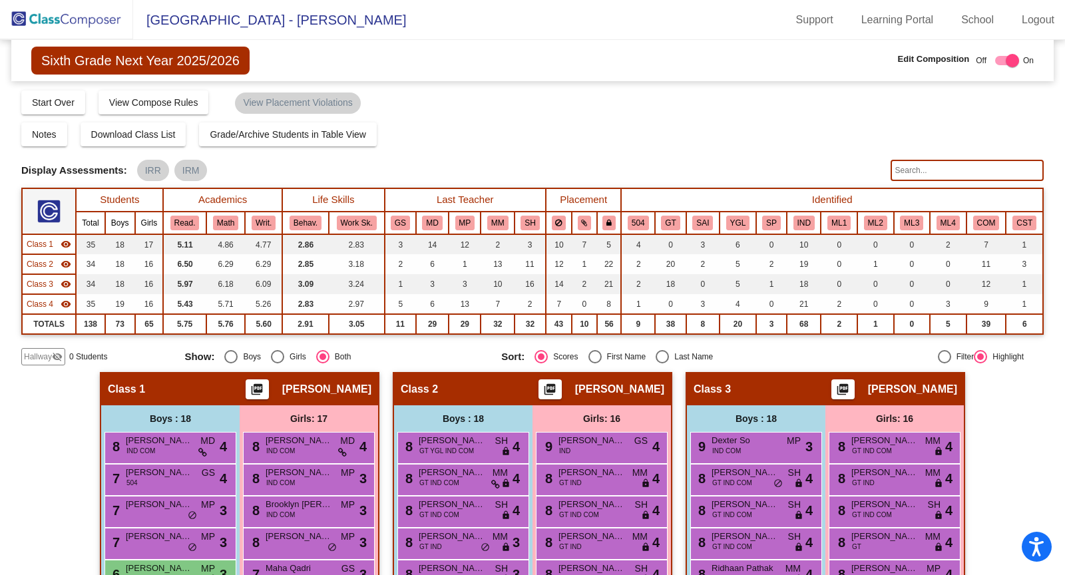
click at [93, 21] on img at bounding box center [66, 19] width 133 height 39
